Goal: Information Seeking & Learning: Learn about a topic

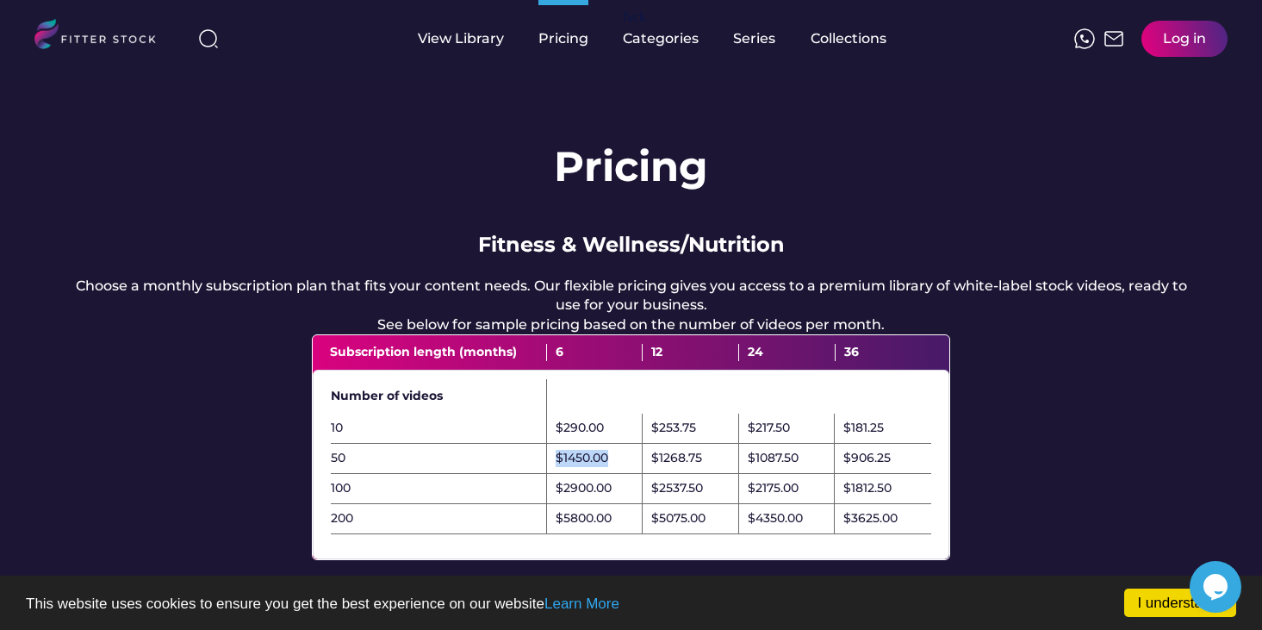
drag, startPoint x: 606, startPoint y: 473, endPoint x: 548, endPoint y: 473, distance: 58.6
click at [548, 473] on div "$1450.00" at bounding box center [595, 459] width 96 height 30
copy div "$1450.00"
click at [597, 467] on div "$1450.00" at bounding box center [582, 458] width 53 height 17
drag, startPoint x: 336, startPoint y: 415, endPoint x: 455, endPoint y: 430, distance: 119.8
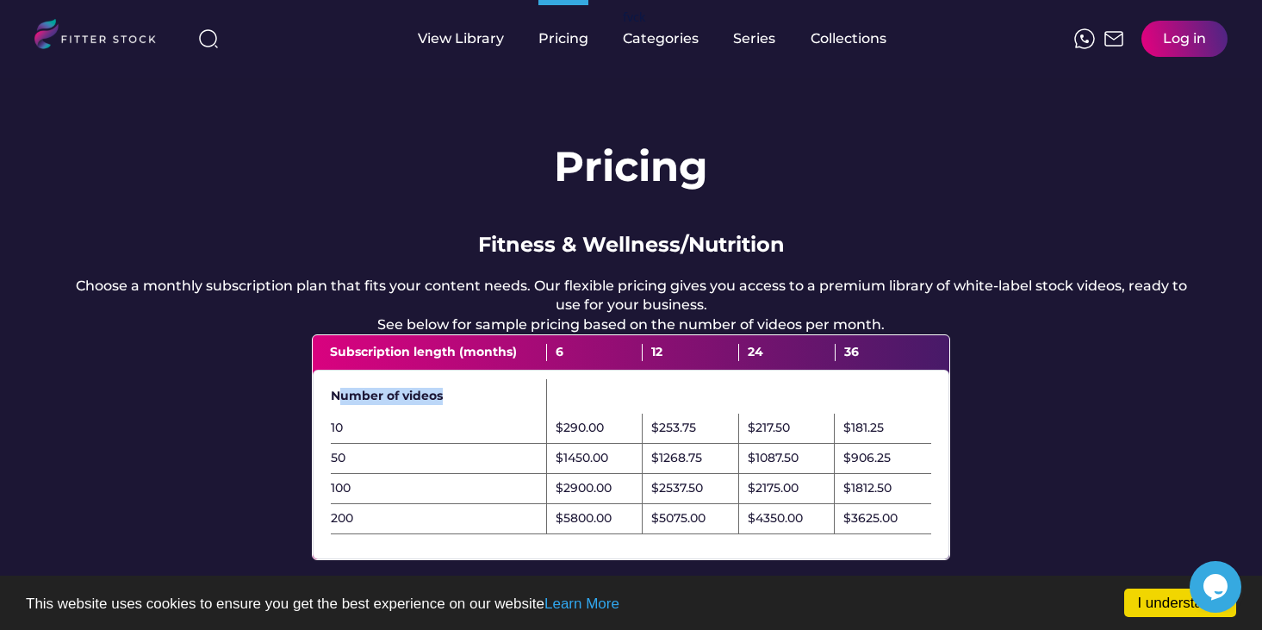
click at [456, 413] on div "Number of videos" at bounding box center [439, 396] width 216 height 34
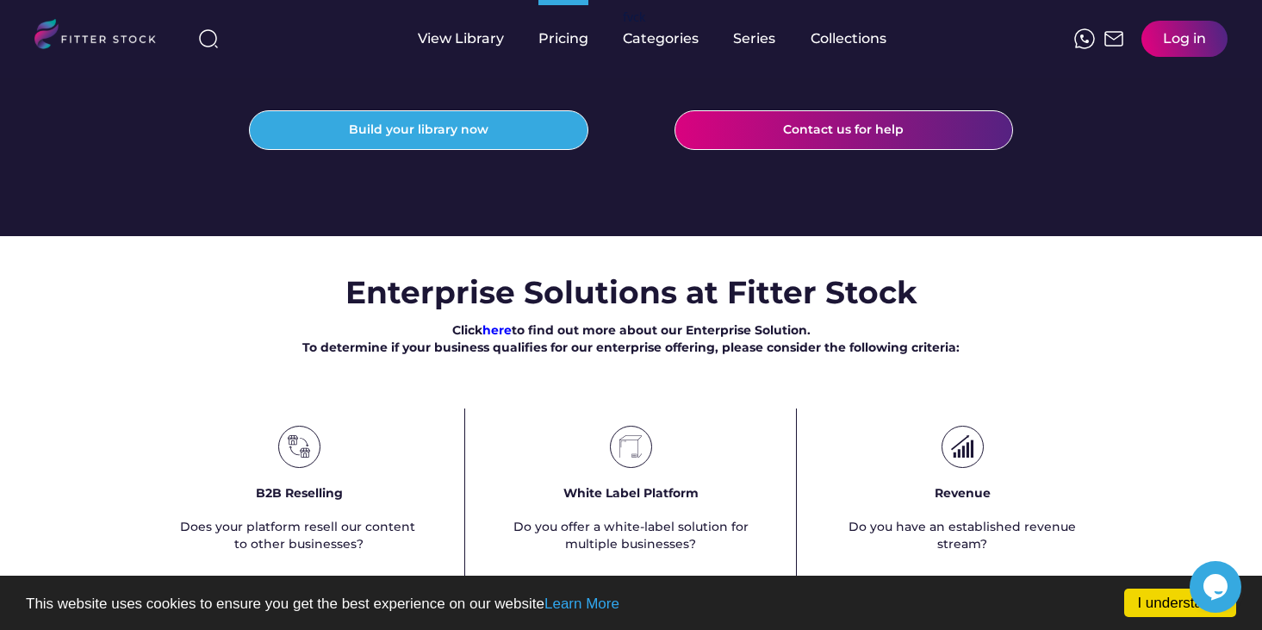
scroll to position [976, 0]
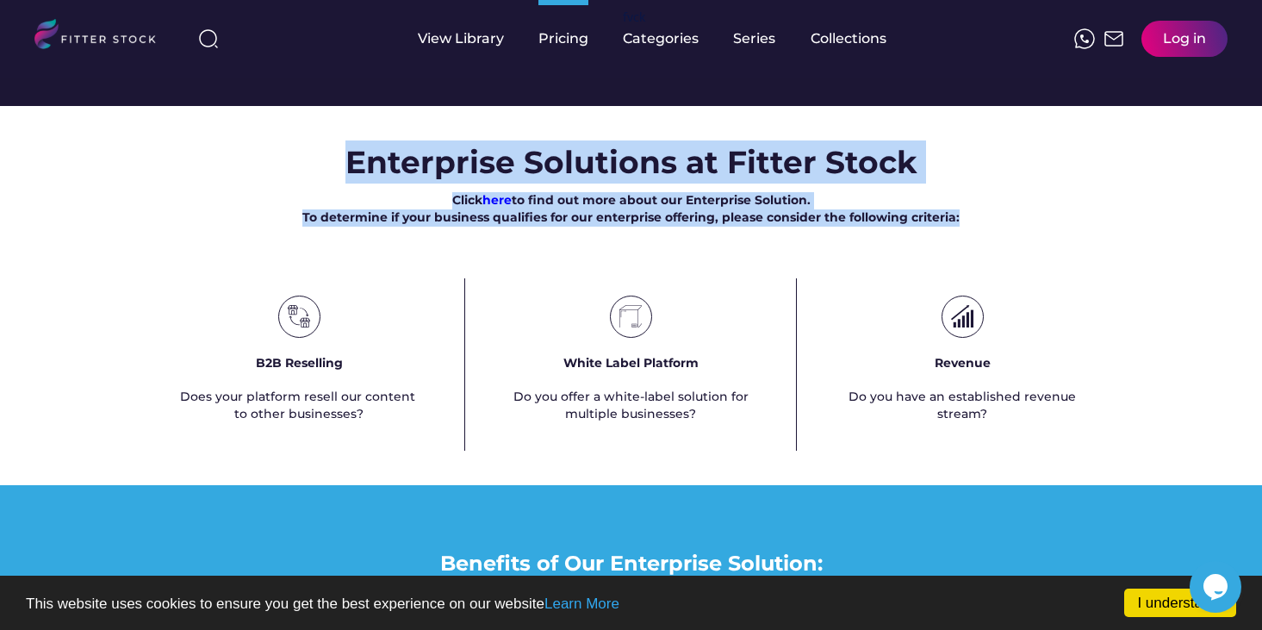
drag, startPoint x: 346, startPoint y: 188, endPoint x: 968, endPoint y: 277, distance: 628.2
click at [968, 277] on div "Enterprise Solutions at Fitter Stock Click here to find out more about our Ente…" at bounding box center [631, 295] width 1262 height 310
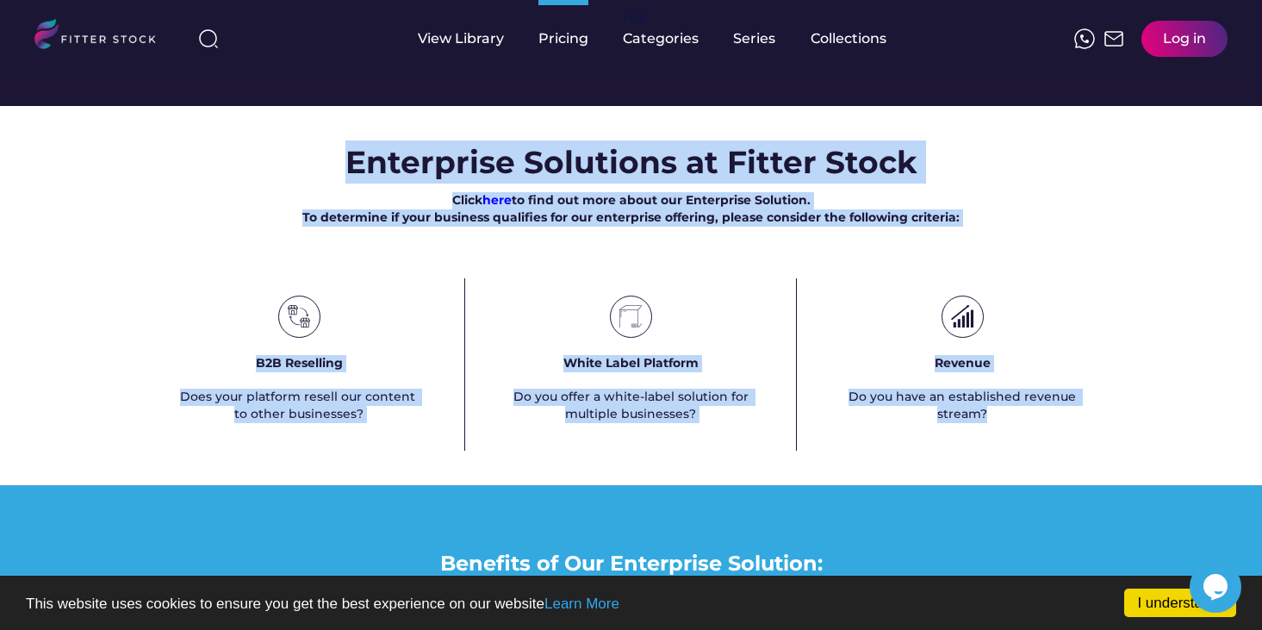
drag, startPoint x: 1049, startPoint y: 470, endPoint x: 328, endPoint y: 179, distance: 777.4
click at [328, 179] on div "Enterprise Solutions at Fitter Stock Click here to find out more about our Ente…" at bounding box center [631, 295] width 1262 height 310
click at [349, 183] on h3 "Enterprise Solutions at Fitter Stock" at bounding box center [631, 161] width 572 height 43
drag, startPoint x: 342, startPoint y: 192, endPoint x: 1030, endPoint y: 477, distance: 744.8
click at [1030, 450] on div "Enterprise Solutions at Fitter Stock Click here to find out more about our Ente…" at bounding box center [631, 295] width 1262 height 310
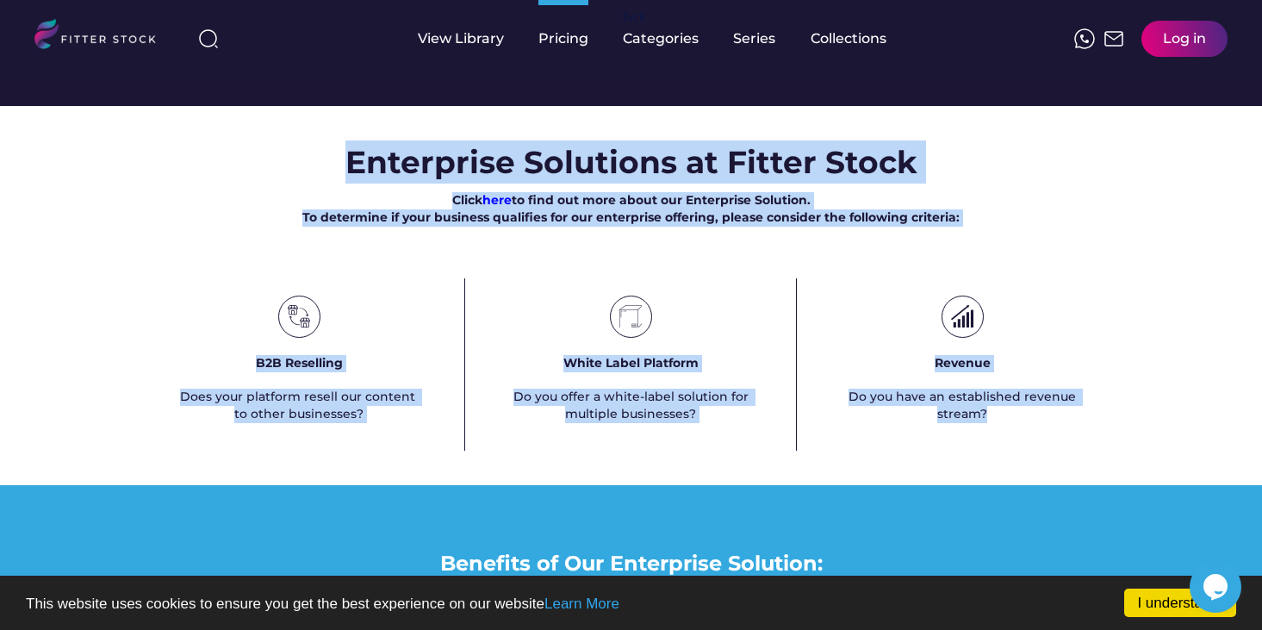
click at [855, 183] on h3 "Enterprise Solutions at Fitter Stock" at bounding box center [631, 161] width 572 height 43
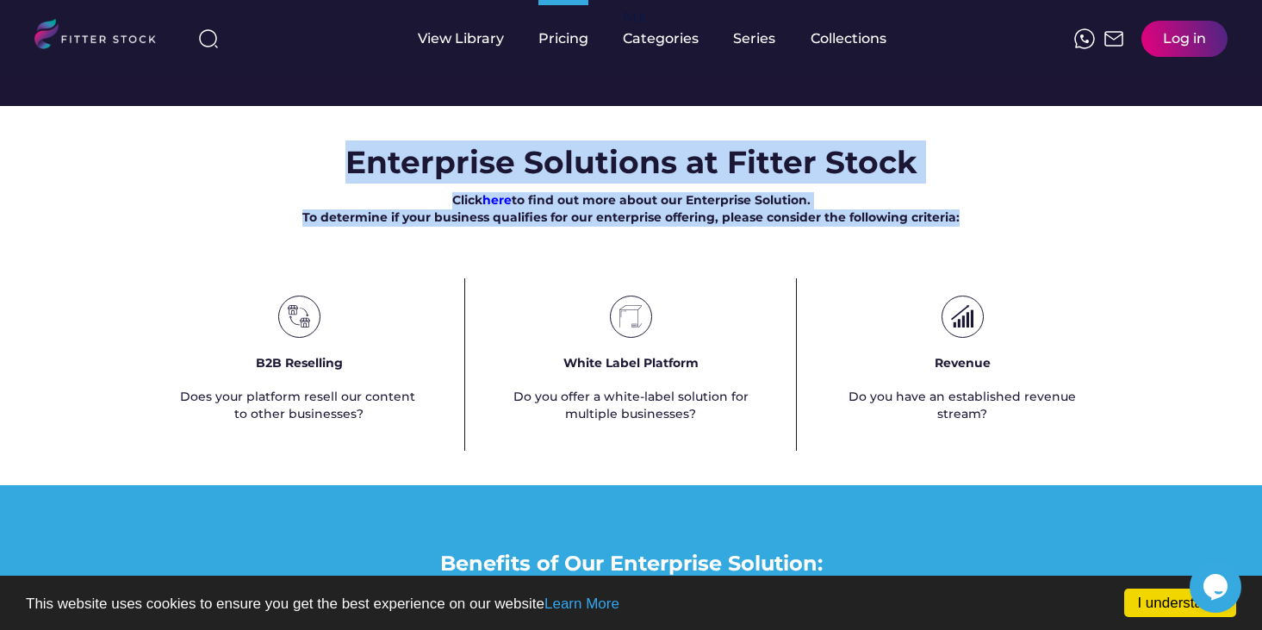
drag, startPoint x: 985, startPoint y: 276, endPoint x: 353, endPoint y: 192, distance: 637.8
click at [353, 192] on div "Enterprise Solutions at Fitter Stock Click here to find out more about our Ente…" at bounding box center [631, 295] width 1262 height 310
click at [1151, 605] on link "I understand!" at bounding box center [1180, 602] width 112 height 28
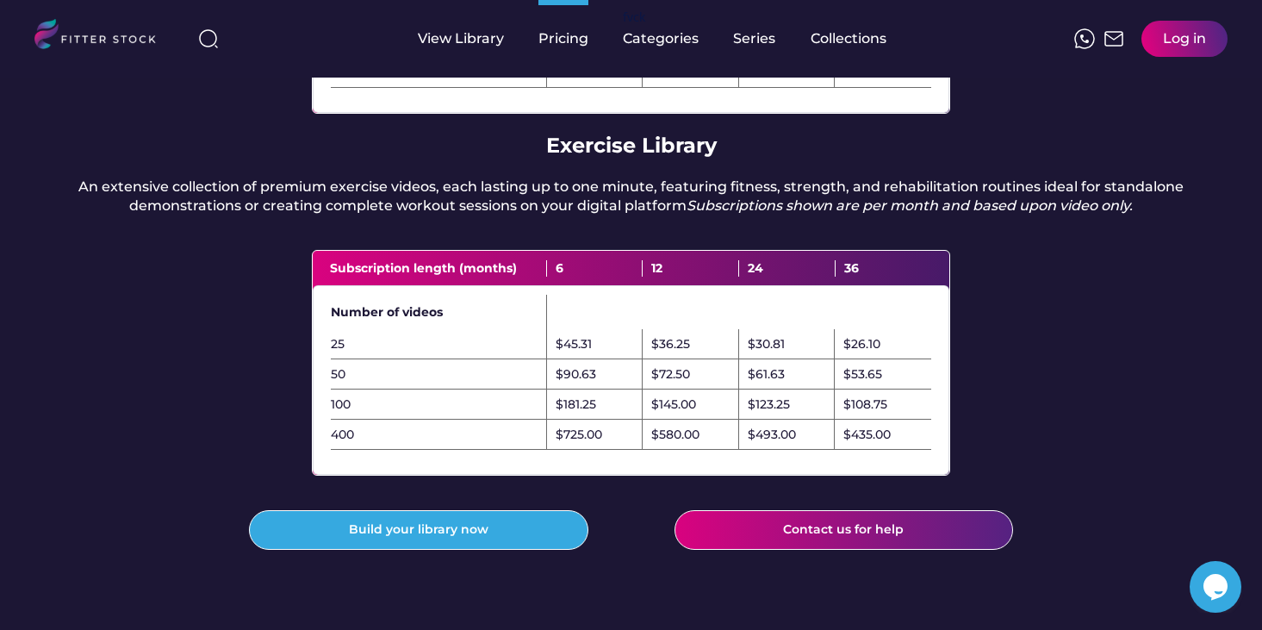
scroll to position [0, 0]
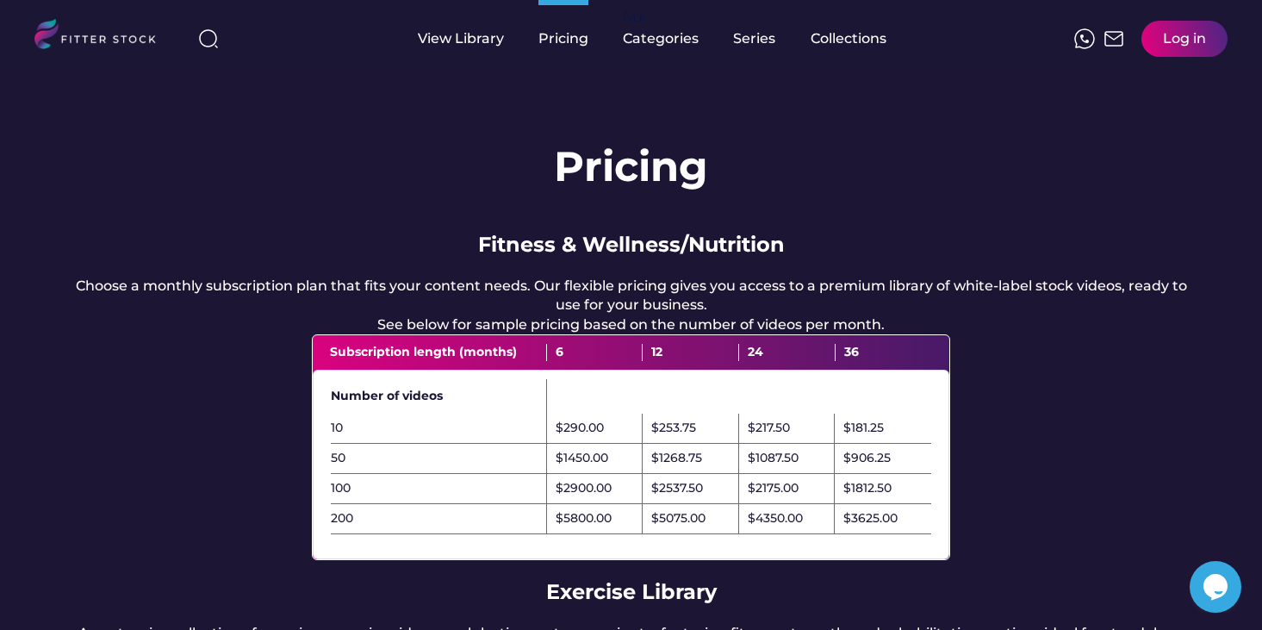
click at [123, 47] on img at bounding box center [102, 36] width 136 height 35
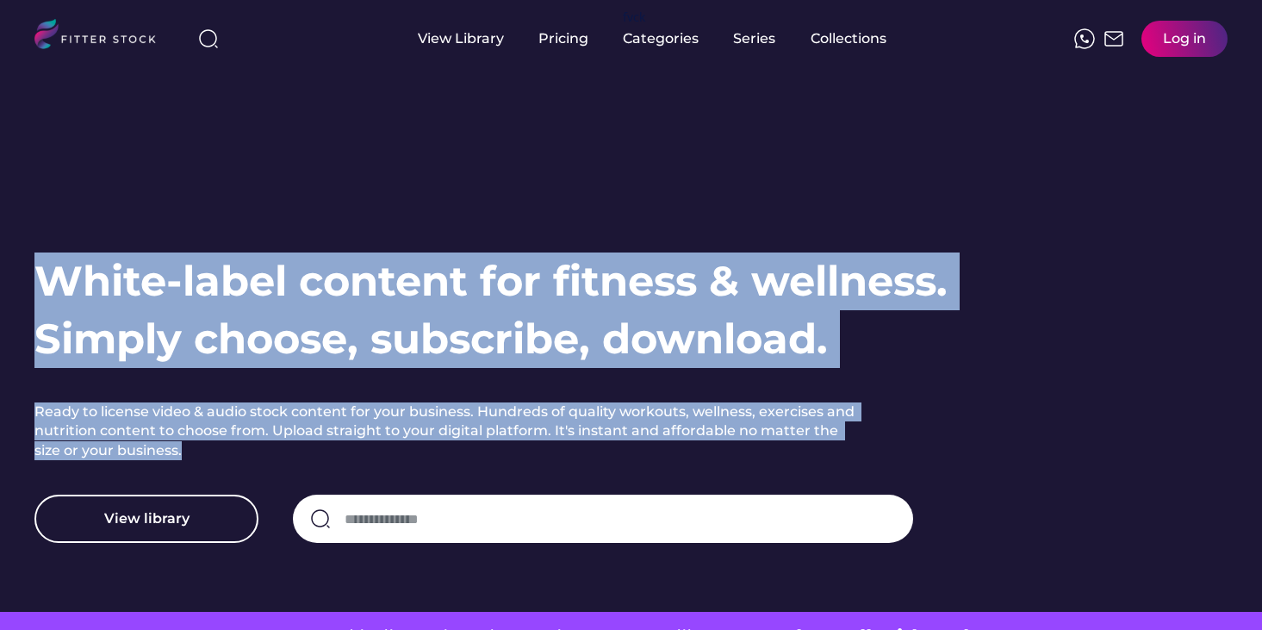
drag, startPoint x: 35, startPoint y: 277, endPoint x: 866, endPoint y: 445, distance: 847.1
click at [866, 445] on div "White-label content for fitness & wellness. Simply choose, subscribe, download.…" at bounding box center [507, 397] width 947 height 291
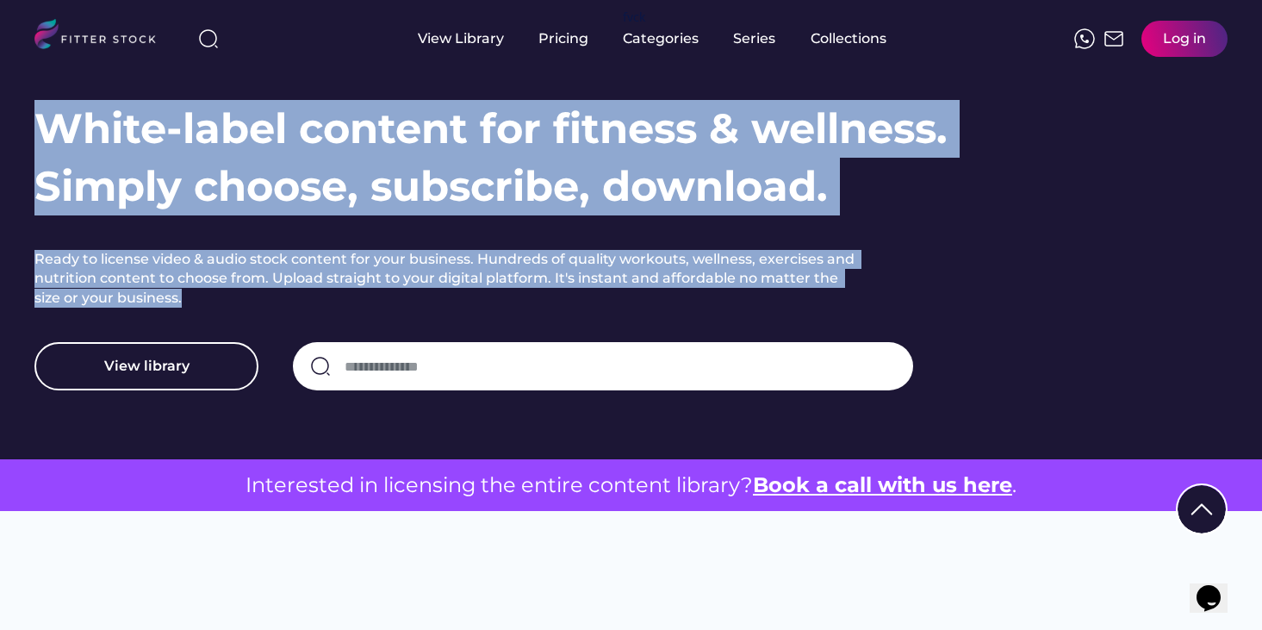
scroll to position [357, 0]
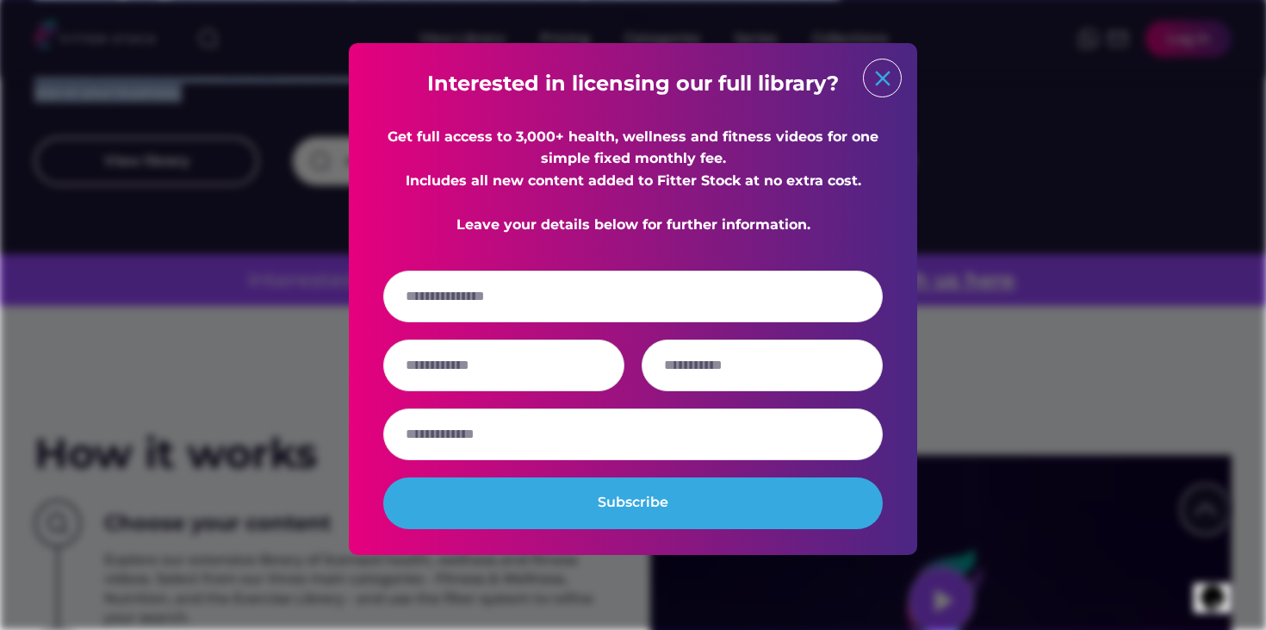
click at [890, 85] on text "close" at bounding box center [883, 78] width 26 height 26
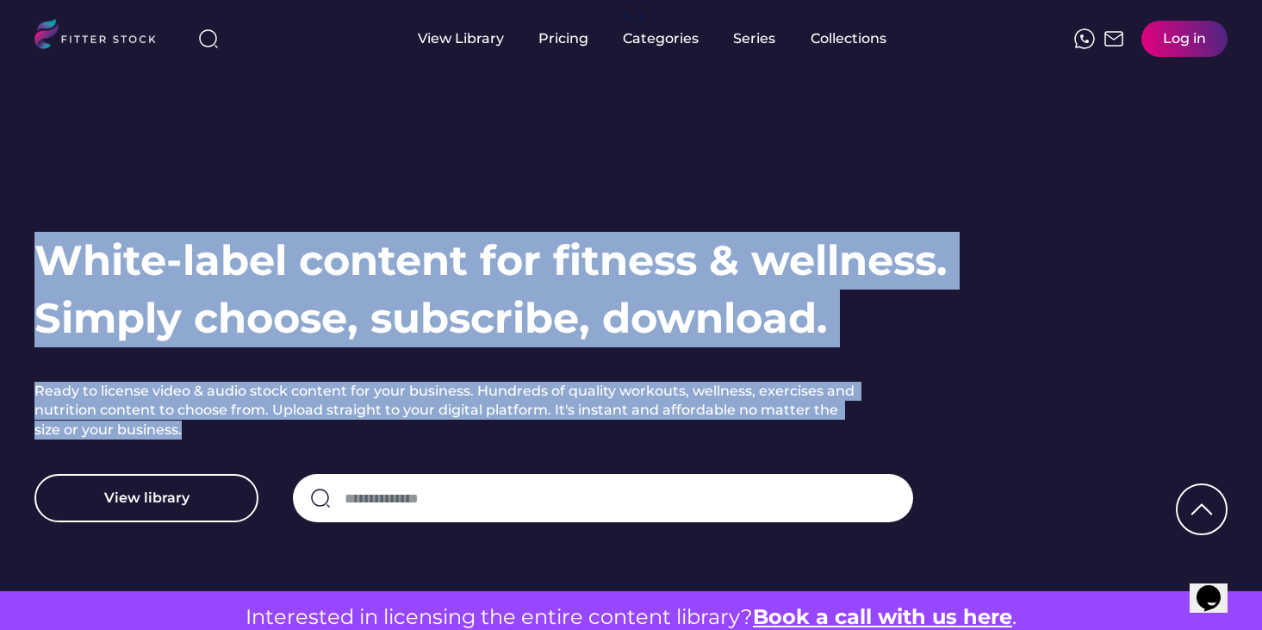
scroll to position [0, 0]
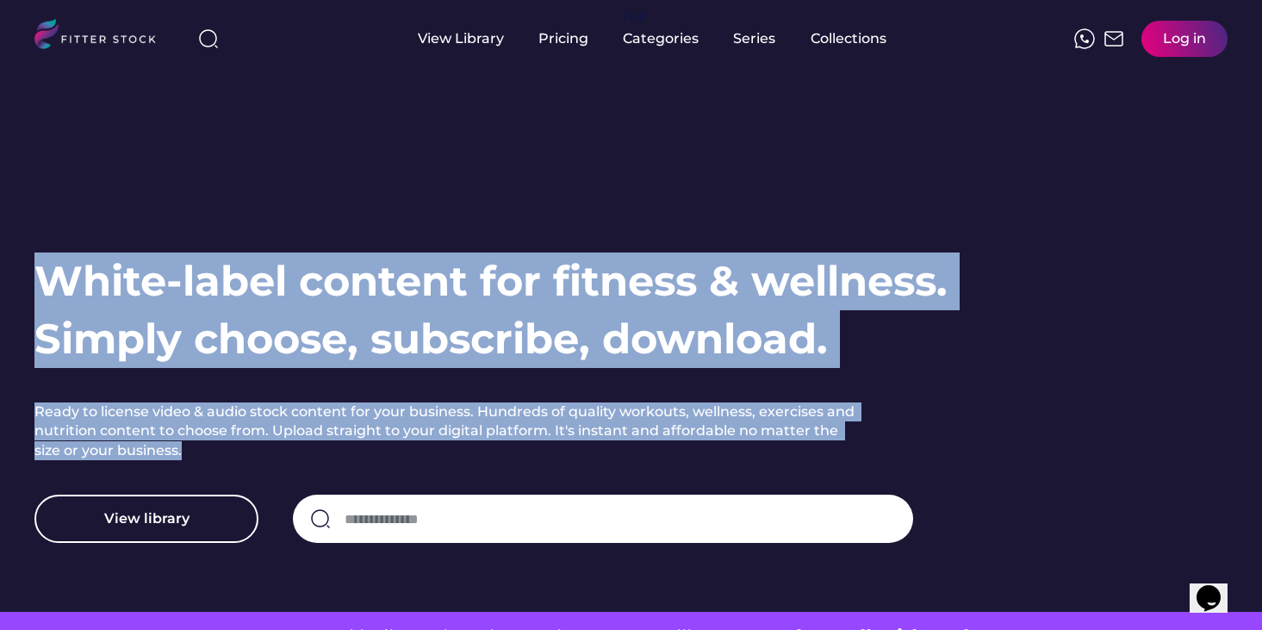
click at [562, 289] on h1 "White-label content for fitness & wellness. Simply choose, subscribe, download." at bounding box center [490, 309] width 913 height 115
drag, startPoint x: 156, startPoint y: 450, endPoint x: 47, endPoint y: 277, distance: 204.8
click at [47, 277] on div "White-label content for fitness & wellness. Simply choose, subscribe, download.…" at bounding box center [507, 397] width 947 height 291
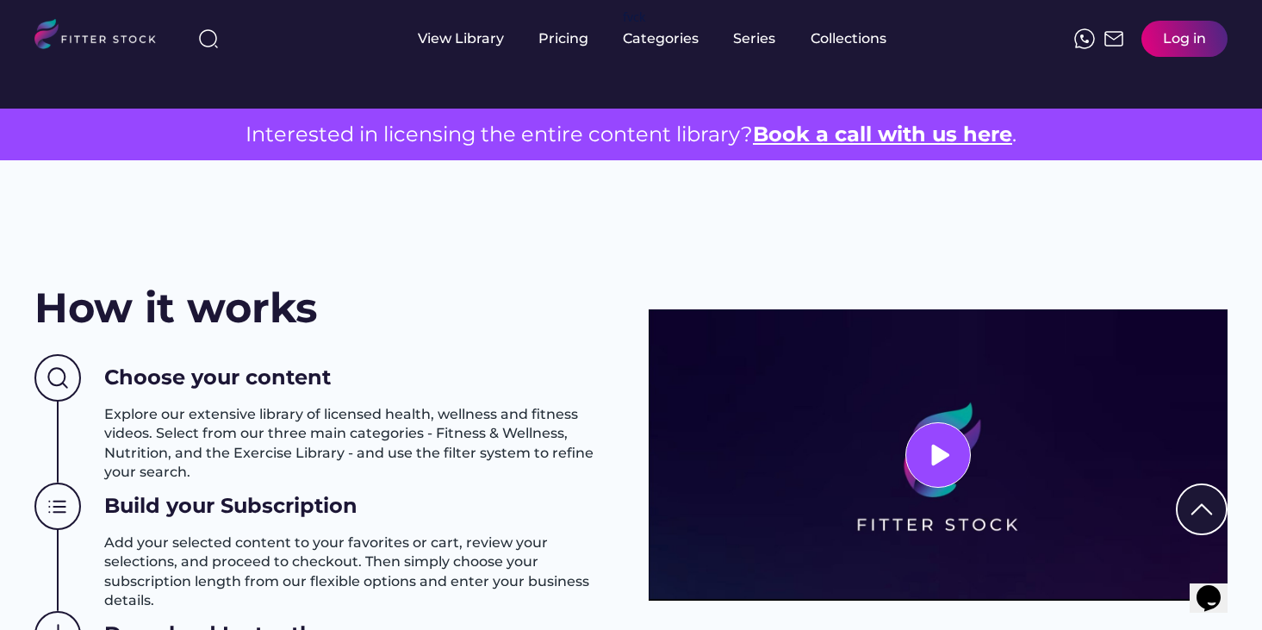
scroll to position [522, 0]
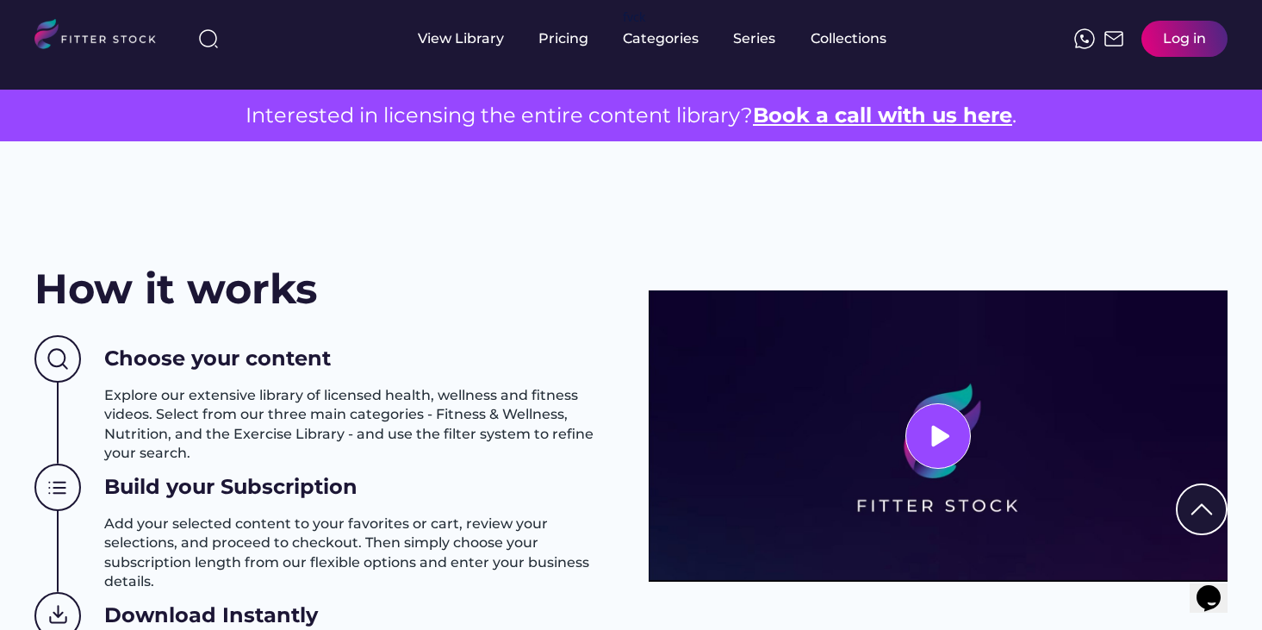
click at [521, 121] on div "Interested in licensing the entire content library? Book a call with us here ." at bounding box center [631, 115] width 1262 height 29
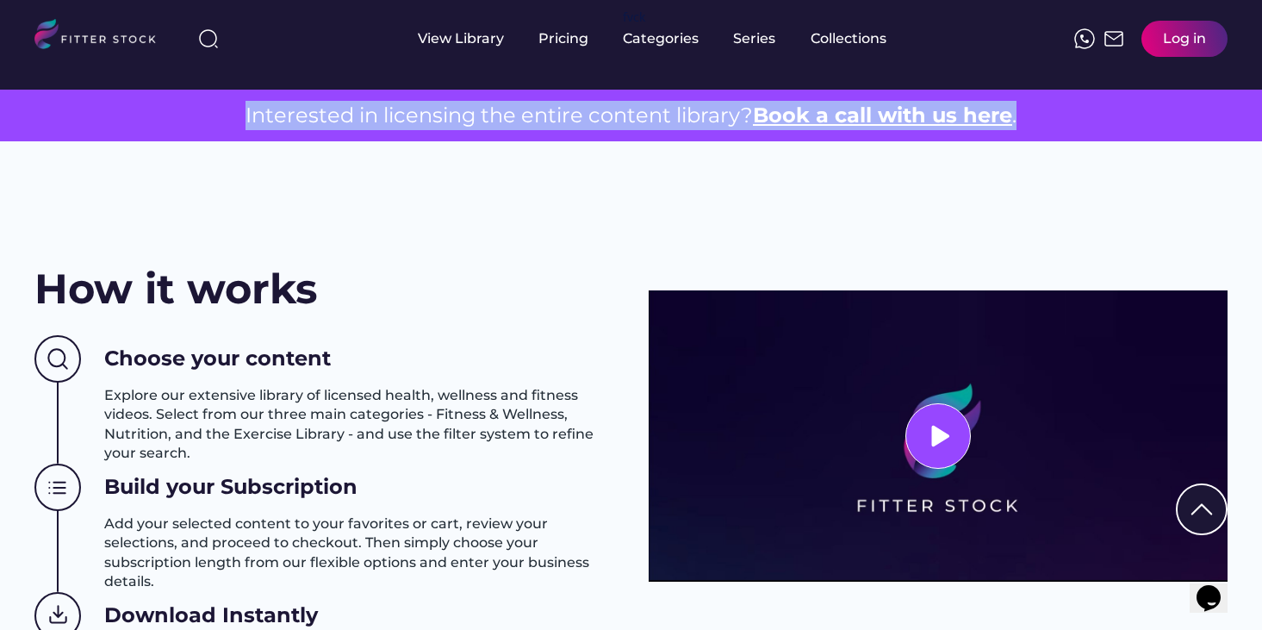
click at [521, 121] on div "Interested in licensing the entire content library? Book a call with us here ." at bounding box center [631, 115] width 1262 height 29
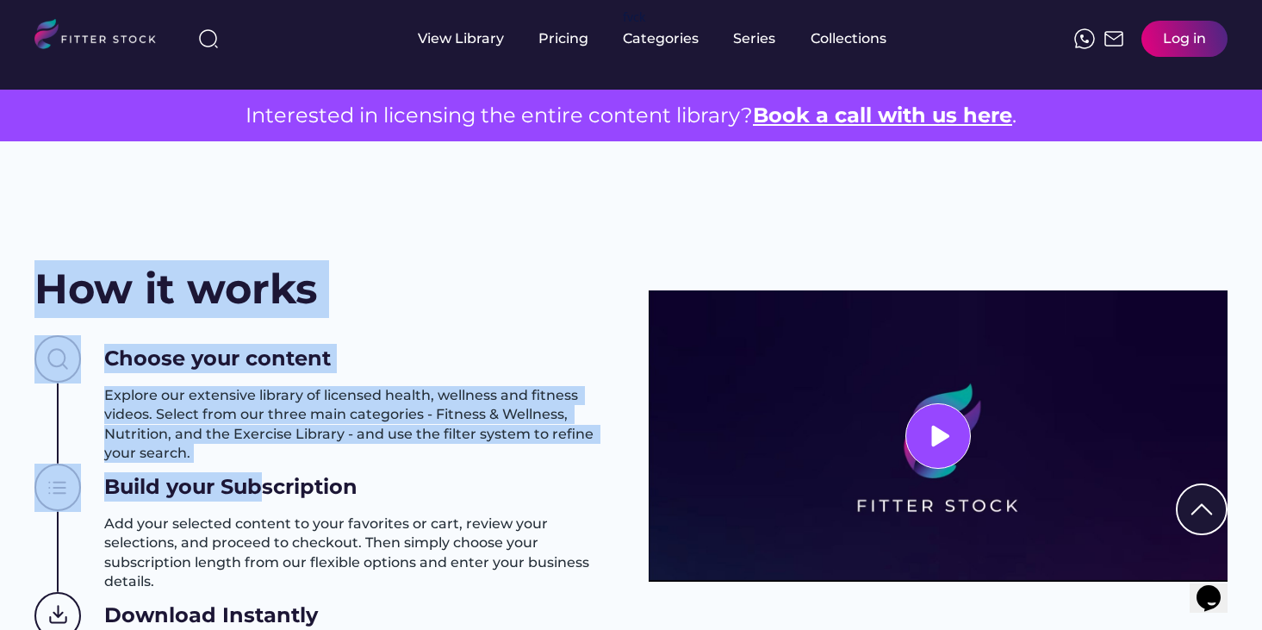
scroll to position [654, 0]
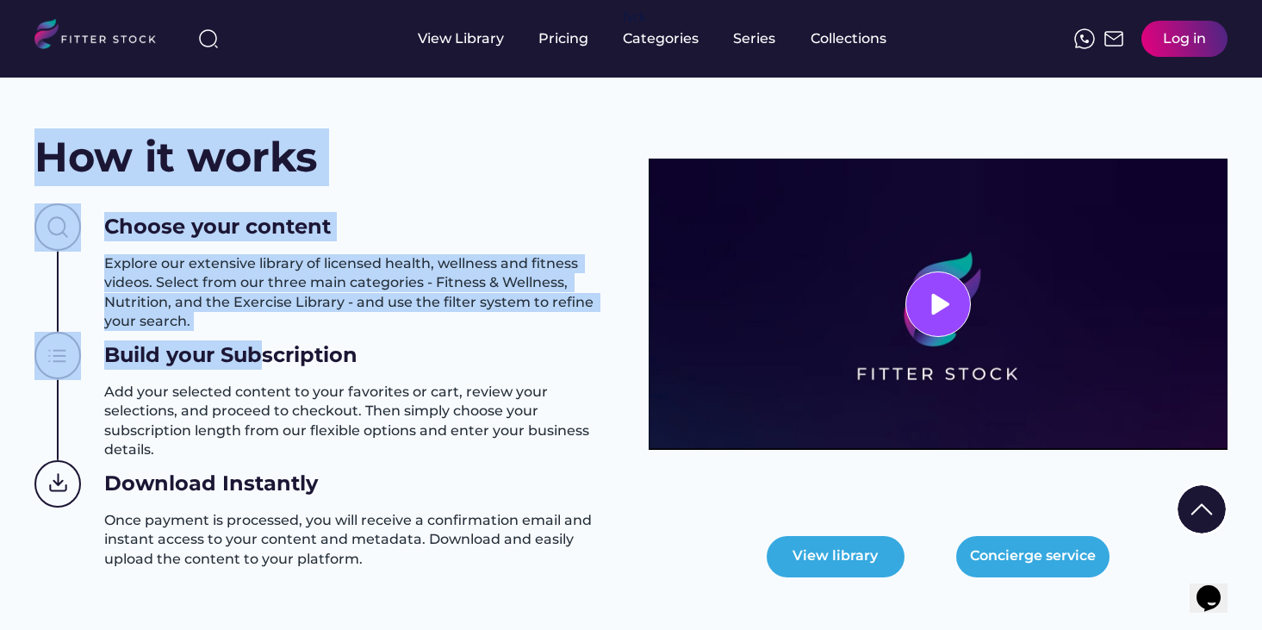
drag, startPoint x: 28, startPoint y: 281, endPoint x: 396, endPoint y: 567, distance: 465.8
click at [396, 567] on div "How it works Choose your content Explore our extensive library of licensed heal…" at bounding box center [631, 324] width 1262 height 631
click at [396, 567] on h3 "Once payment is processed, you will receive a confirmation email and instant ac…" at bounding box center [359, 540] width 510 height 58
